Goal: Task Accomplishment & Management: Use online tool/utility

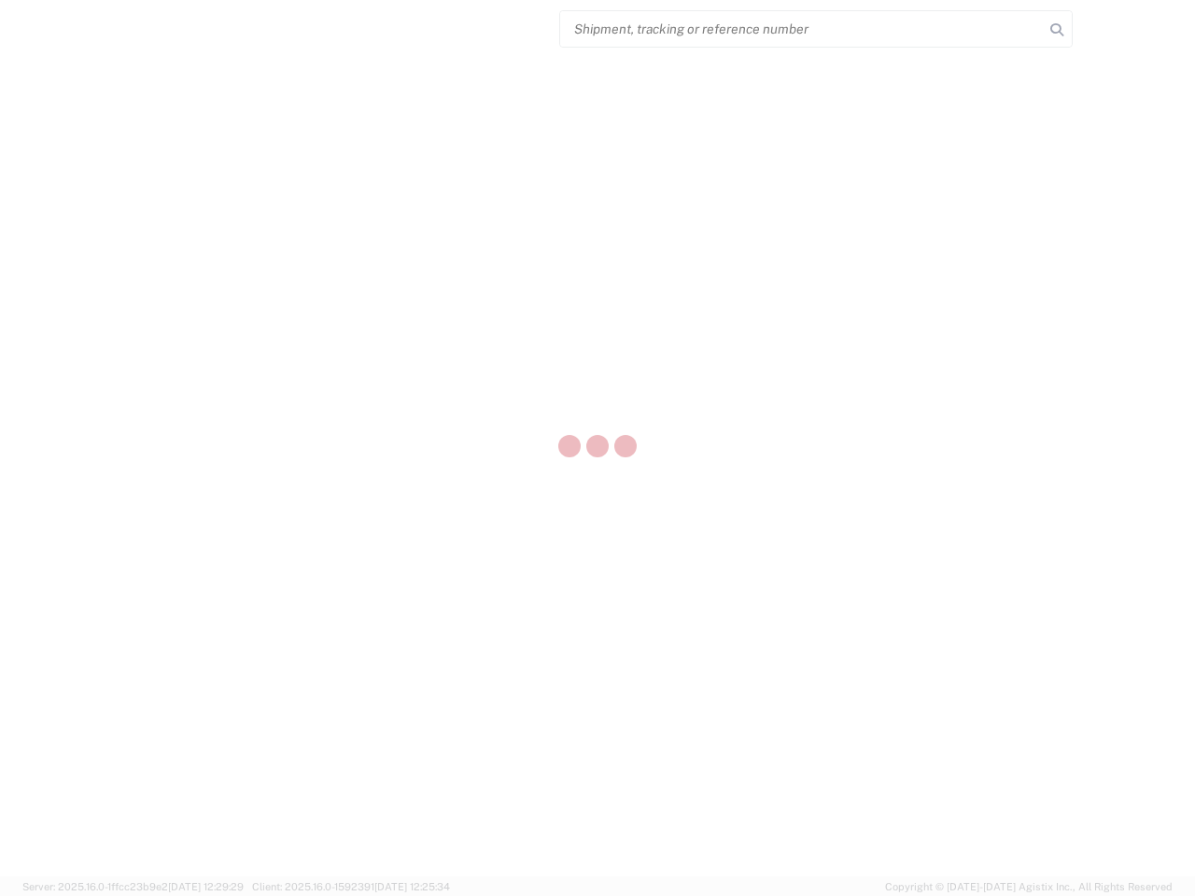
select select "US"
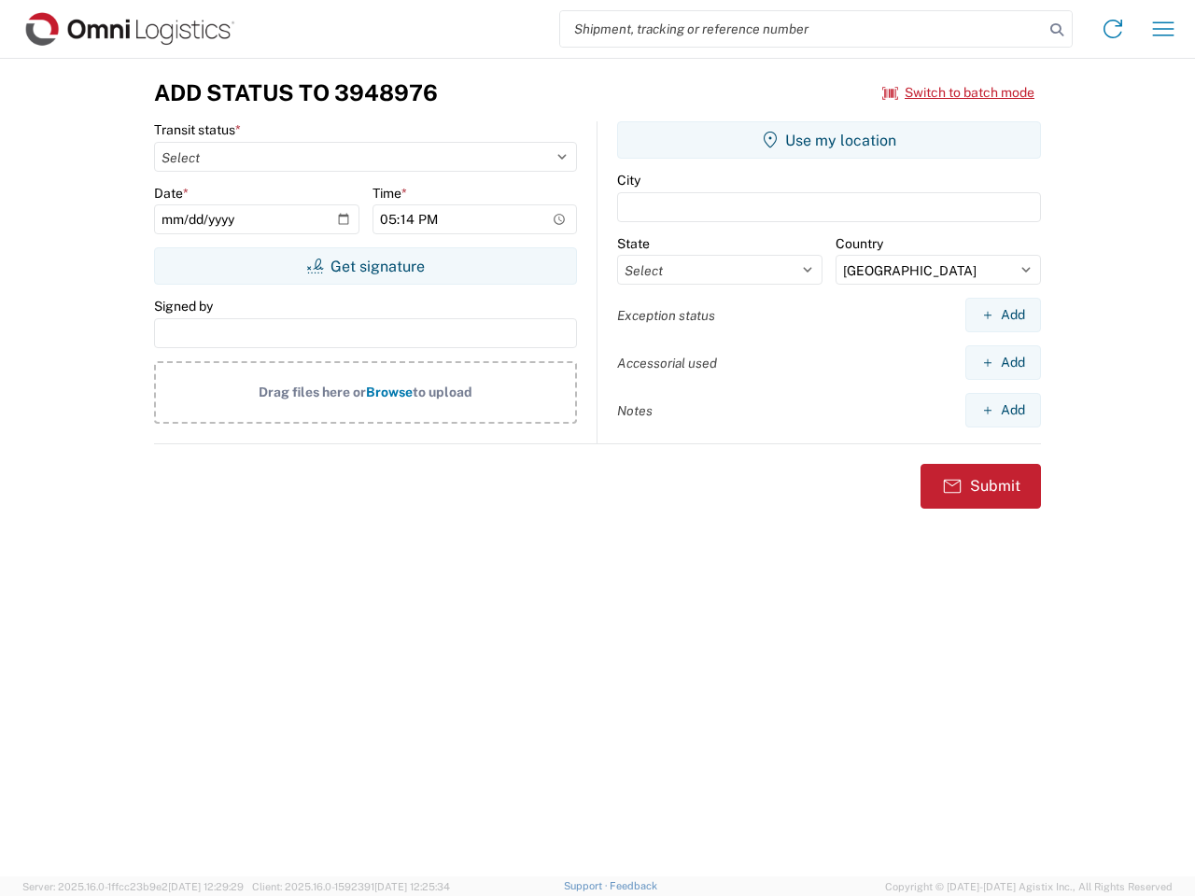
click at [802, 29] on input "search" at bounding box center [802, 28] width 484 height 35
click at [1057, 30] on icon at bounding box center [1057, 30] width 26 height 26
click at [1113, 29] on icon at bounding box center [1113, 29] width 30 height 30
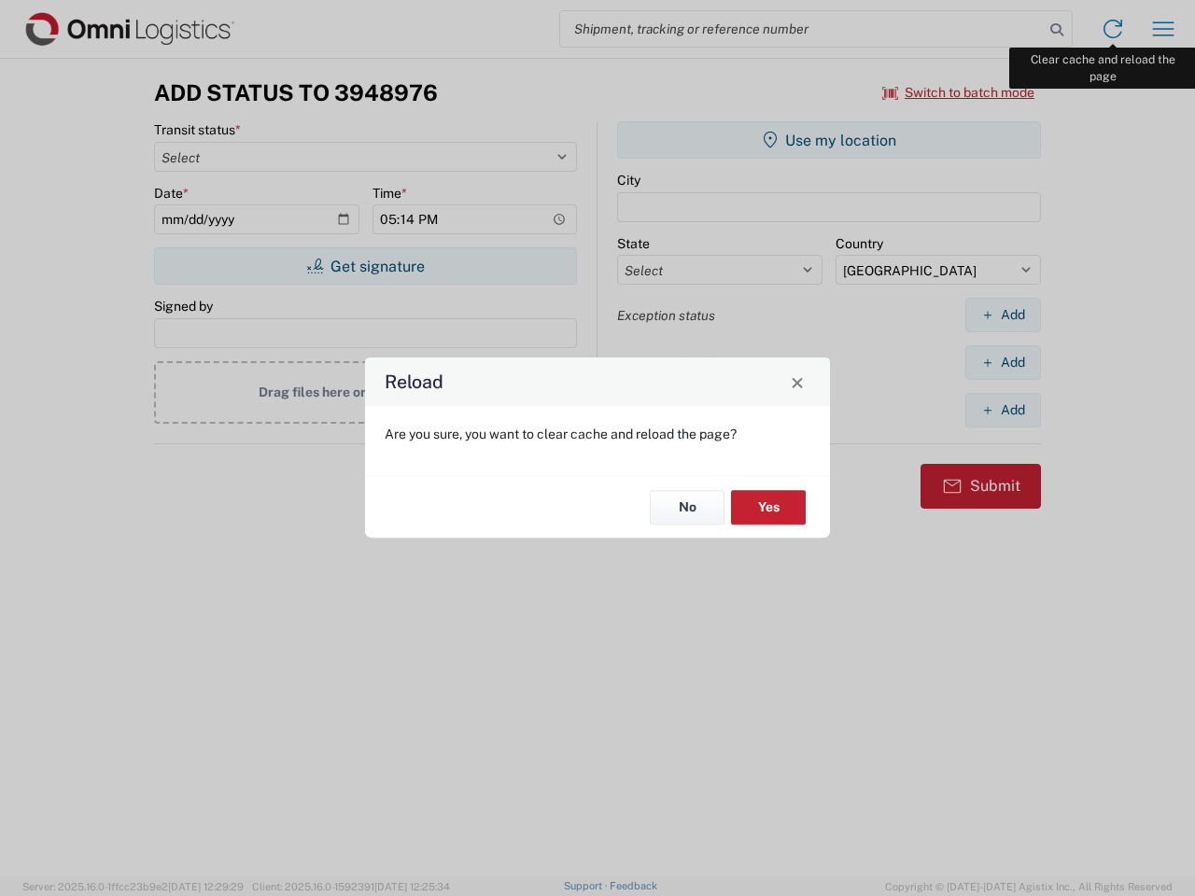
click at [1163, 29] on div "Reload Are you sure, you want to clear cache and reload the page? No Yes" at bounding box center [597, 448] width 1195 height 896
click at [959, 92] on div "Reload Are you sure, you want to clear cache and reload the page? No Yes" at bounding box center [597, 448] width 1195 height 896
click at [365, 266] on div "Reload Are you sure, you want to clear cache and reload the page? No Yes" at bounding box center [597, 448] width 1195 height 896
click at [829, 140] on div "Reload Are you sure, you want to clear cache and reload the page? No Yes" at bounding box center [597, 448] width 1195 height 896
click at [1003, 315] on div "Reload Are you sure, you want to clear cache and reload the page? No Yes" at bounding box center [597, 448] width 1195 height 896
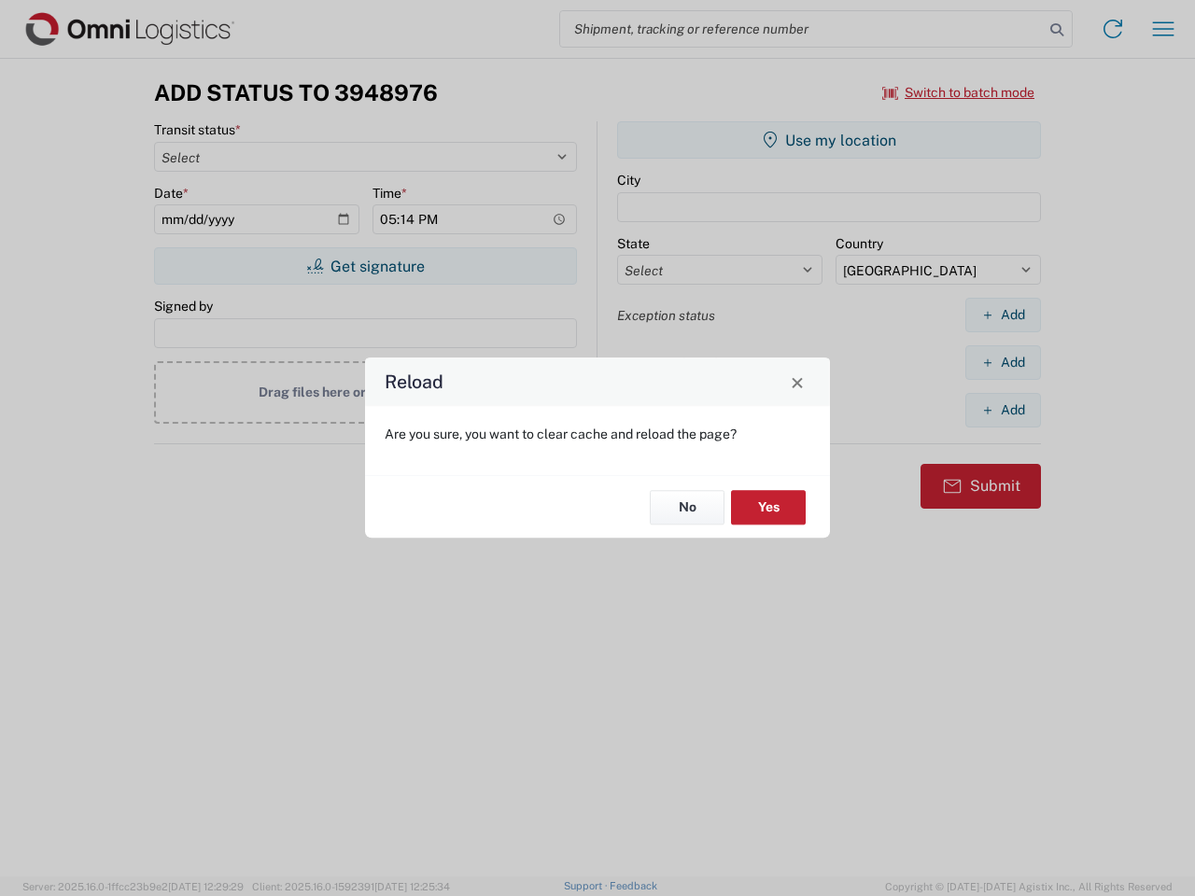
click at [1003, 362] on div "Reload Are you sure, you want to clear cache and reload the page? No Yes" at bounding box center [597, 448] width 1195 height 896
click at [1003, 410] on div "Reload Are you sure, you want to clear cache and reload the page? No Yes" at bounding box center [597, 448] width 1195 height 896
